Goal: Task Accomplishment & Management: Manage account settings

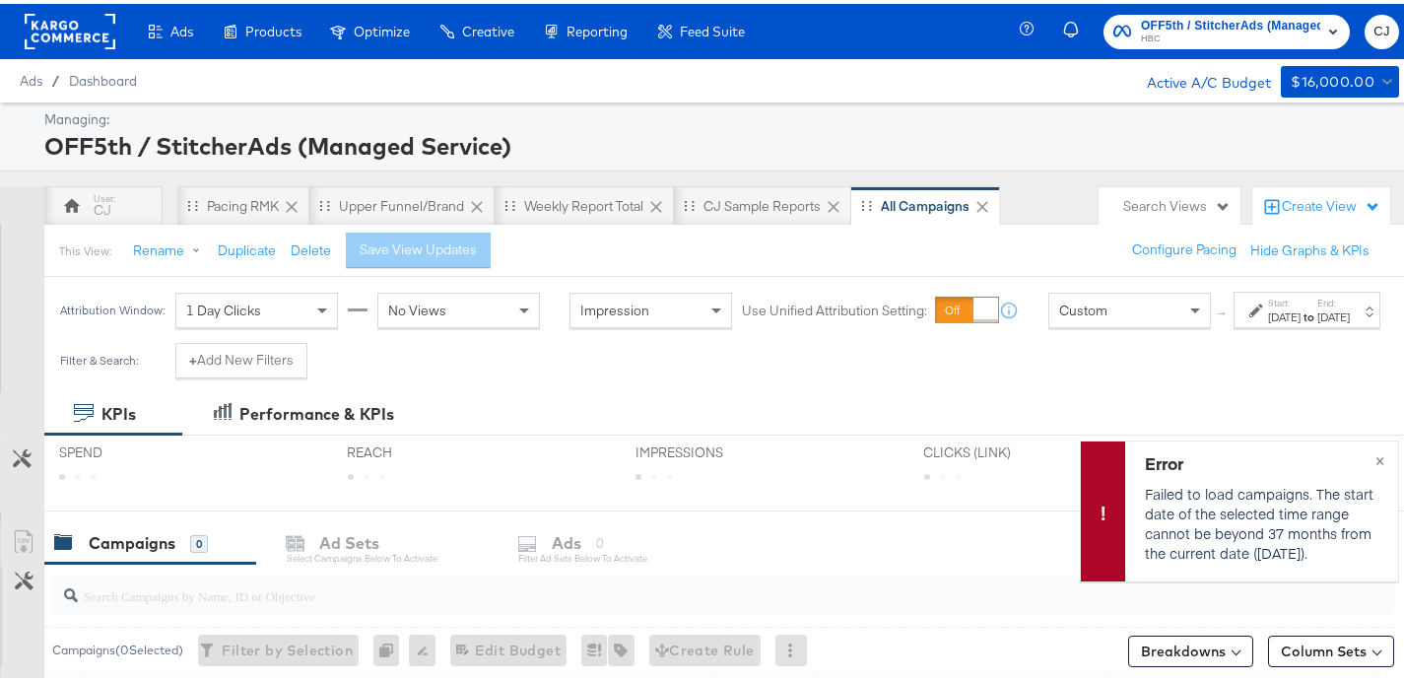
click at [1321, 30] on rect "button" at bounding box center [1333, 28] width 24 height 24
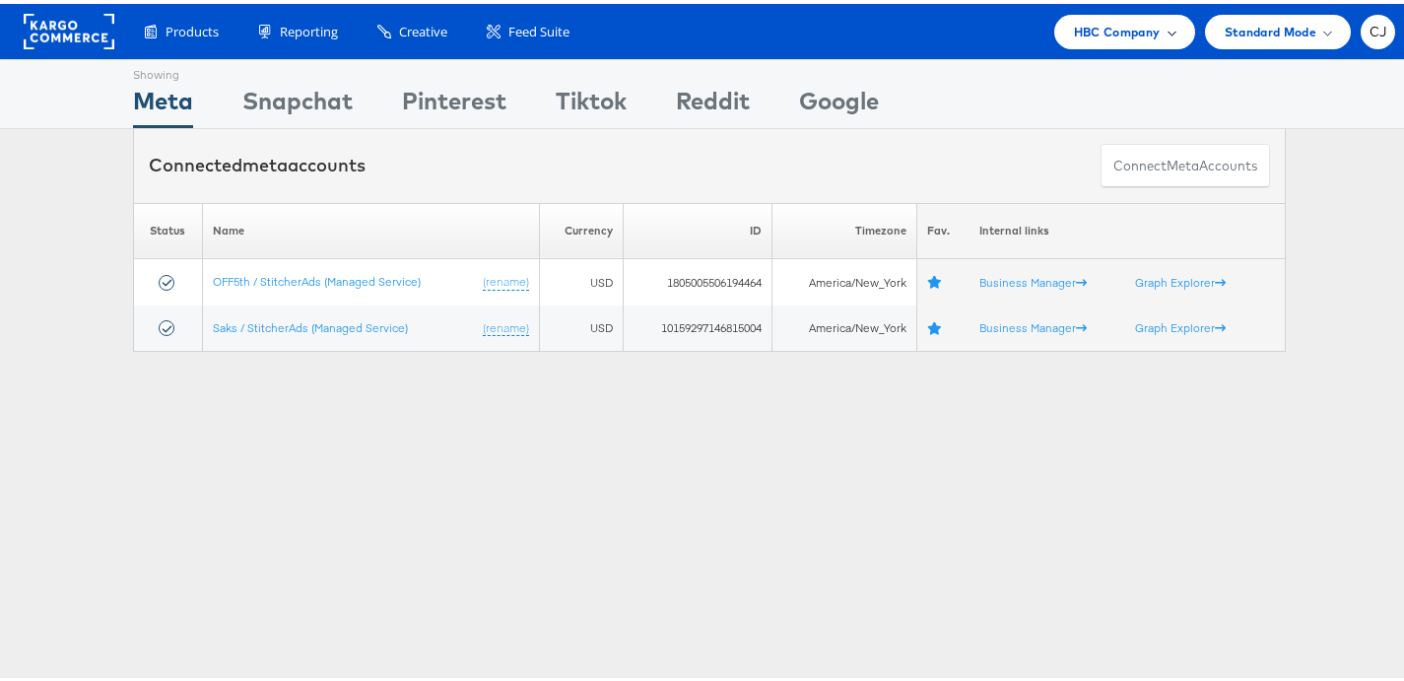
click at [1087, 31] on span "HBC Company" at bounding box center [1117, 28] width 87 height 21
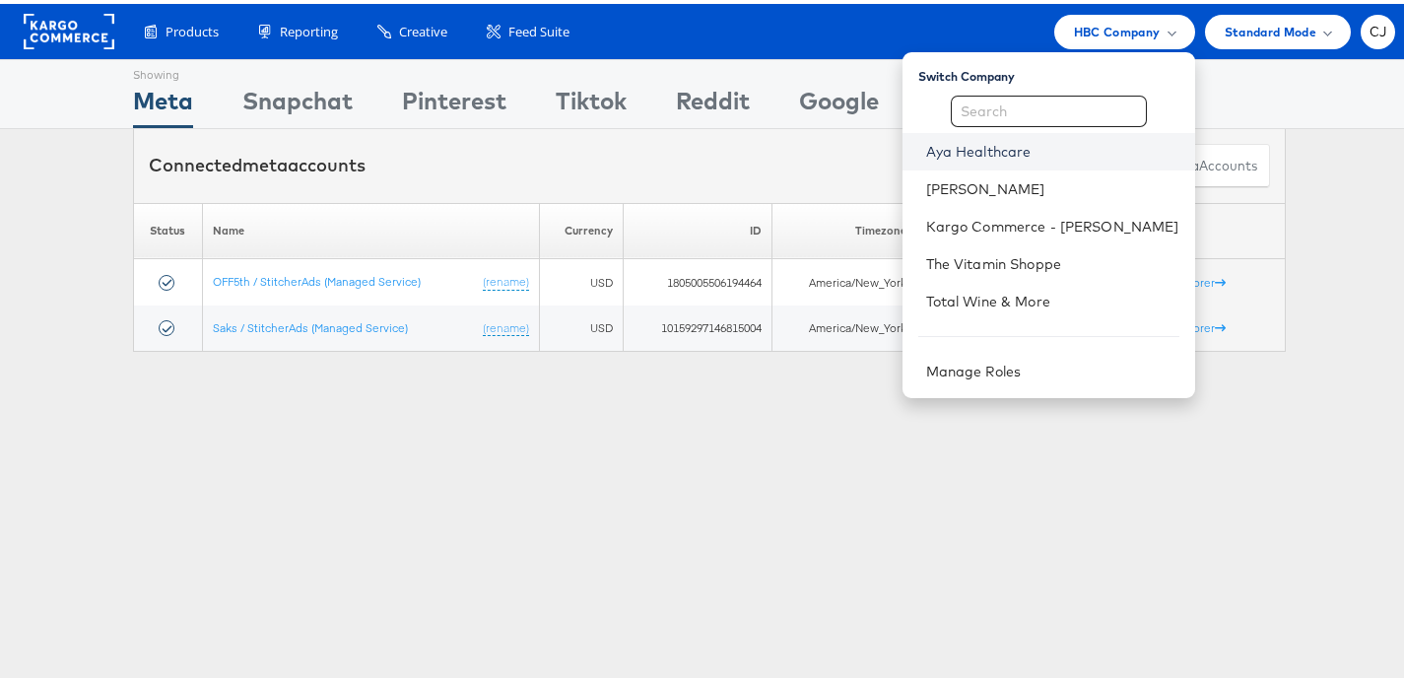
click at [1006, 144] on link "Aya Healthcare" at bounding box center [1052, 148] width 253 height 20
